Goal: Task Accomplishment & Management: Use online tool/utility

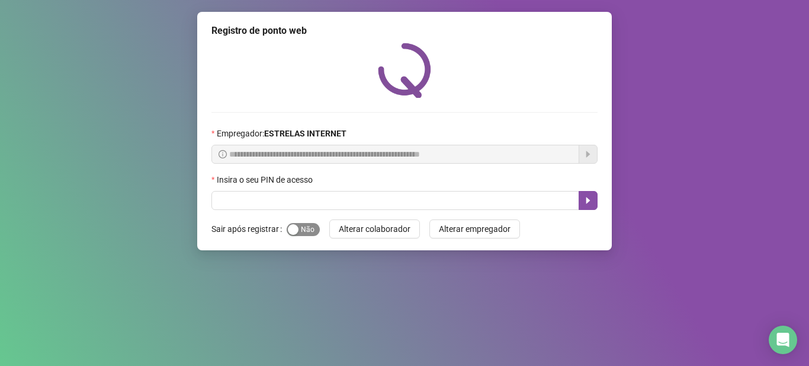
drag, startPoint x: 325, startPoint y: 221, endPoint x: 314, endPoint y: 229, distance: 14.0
click at [321, 226] on form "Sair após registrar Sim Não Alterar colaborador Alterar empregador" at bounding box center [405, 228] width 386 height 19
click at [311, 230] on span "Sim Não" at bounding box center [303, 229] width 33 height 13
click at [334, 190] on div "Insira o seu PIN de acesso" at bounding box center [405, 182] width 386 height 18
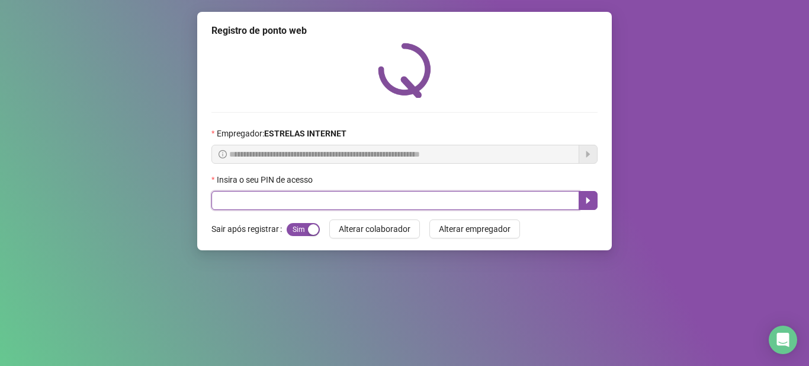
click at [330, 206] on input "text" at bounding box center [396, 200] width 368 height 19
type input "*****"
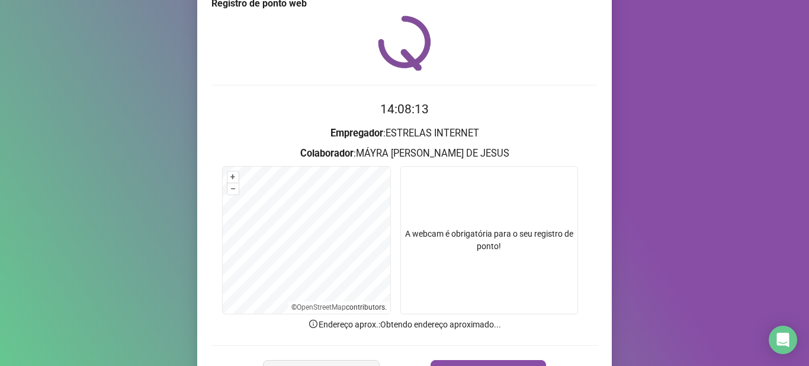
scroll to position [97, 0]
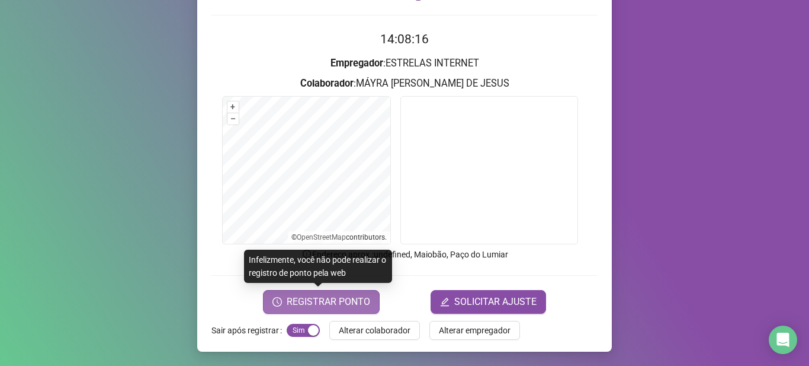
click at [329, 299] on span "REGISTRAR PONTO" at bounding box center [329, 302] width 84 height 14
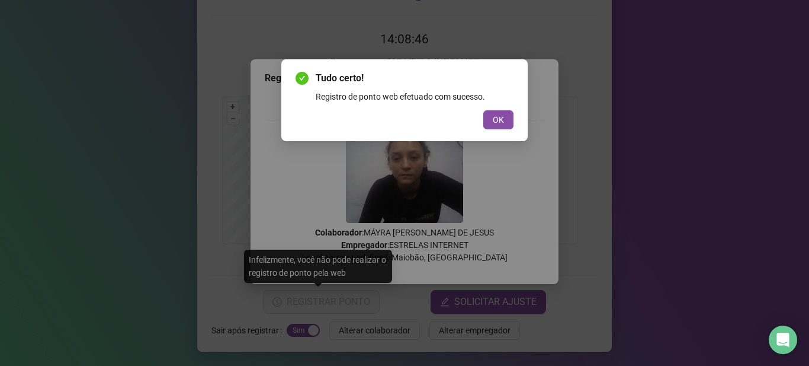
click at [497, 107] on div "Tudo certo! Registro de ponto web efetuado com sucesso. OK" at bounding box center [405, 100] width 218 height 58
click at [490, 115] on button "OK" at bounding box center [499, 119] width 30 height 19
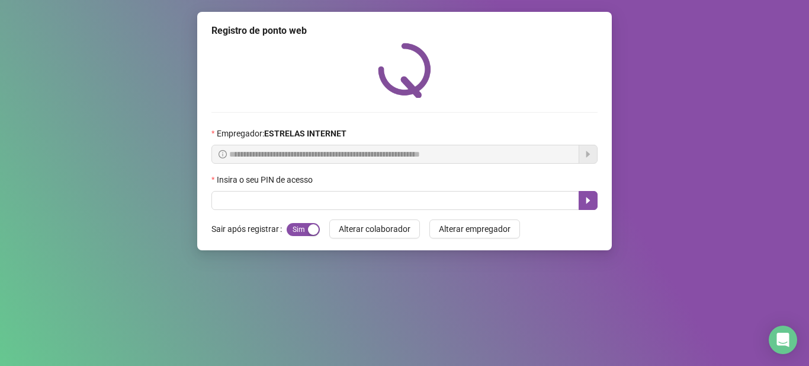
scroll to position [0, 0]
click at [300, 228] on span "Sim Não" at bounding box center [303, 229] width 33 height 13
click at [305, 231] on span "Sim Não" at bounding box center [303, 229] width 33 height 13
click at [308, 234] on div "button" at bounding box center [313, 229] width 11 height 11
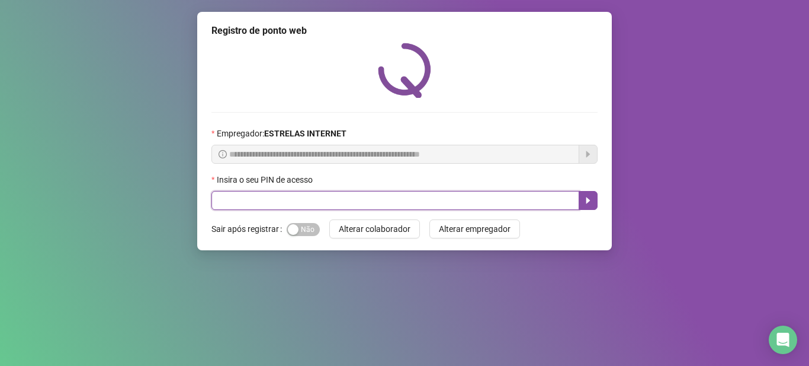
click at [341, 198] on input "text" at bounding box center [396, 200] width 368 height 19
